Goal: Feedback & Contribution: Contribute content

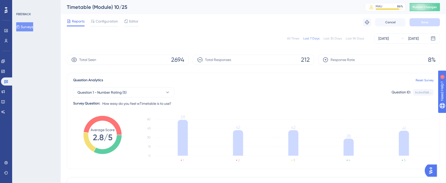
click at [292, 39] on div "All Times" at bounding box center [293, 38] width 12 height 4
click at [293, 38] on div "All Times" at bounding box center [293, 38] width 12 height 4
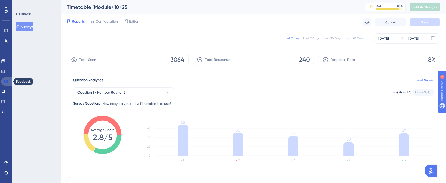
click at [9, 80] on link at bounding box center [7, 81] width 12 height 8
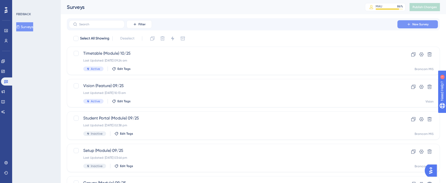
click at [402, 22] on button "New Survey" at bounding box center [417, 24] width 41 height 8
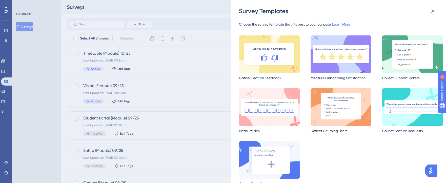
click at [274, 44] on img at bounding box center [269, 53] width 61 height 37
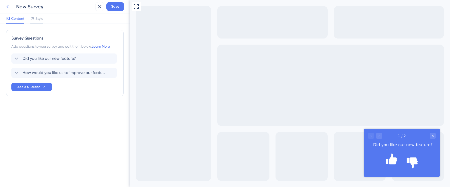
click at [6, 5] on icon at bounding box center [8, 7] width 6 height 6
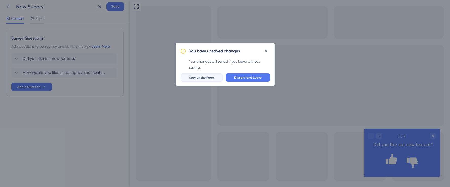
click at [211, 78] on span "Stay on the Page" at bounding box center [201, 77] width 25 height 4
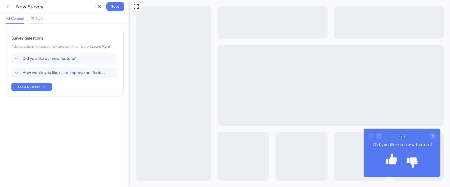
click at [7, 7] on icon at bounding box center [8, 6] width 2 height 3
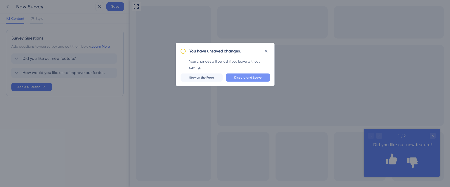
click at [238, 75] on button "Discard and Leave" at bounding box center [248, 77] width 45 height 8
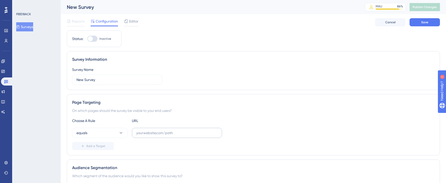
scroll to position [140, 0]
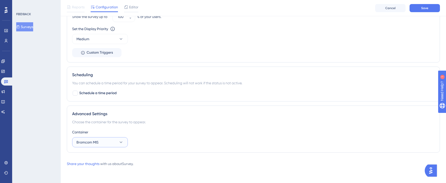
click at [115, 144] on button "Bromcom MIS" at bounding box center [100, 142] width 56 height 10
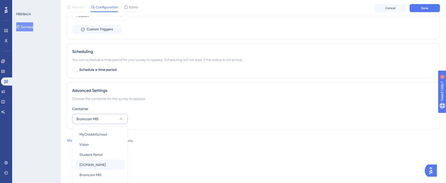
scroll to position [305, 0]
click at [156, 108] on div "Container" at bounding box center [253, 109] width 363 height 6
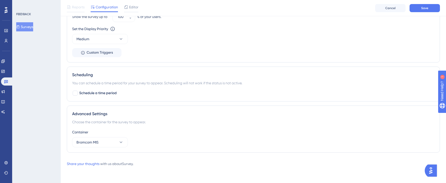
scroll to position [282, 0]
click at [121, 138] on button "Bromcom MIS" at bounding box center [100, 142] width 56 height 10
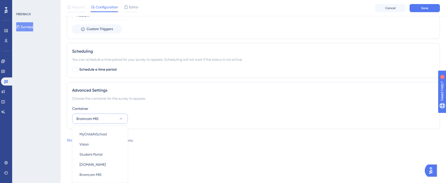
click at [179, 116] on div "Container Bromcom MIS MyChildAtSchool MyChildAtSchool Vision Vision Student Por…" at bounding box center [253, 115] width 363 height 18
